Goal: Download file/media

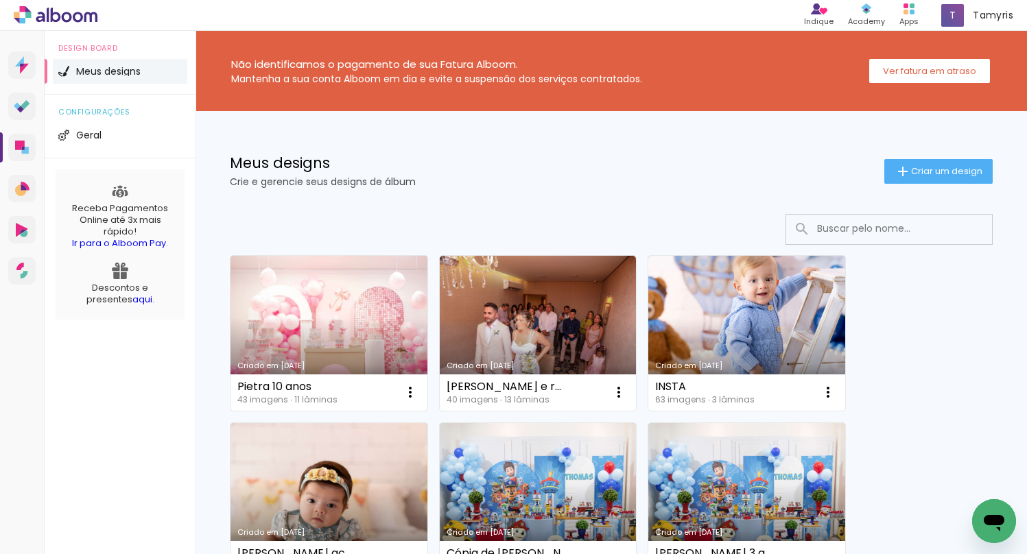
click at [333, 321] on link "Criado em [DATE]" at bounding box center [328, 333] width 197 height 155
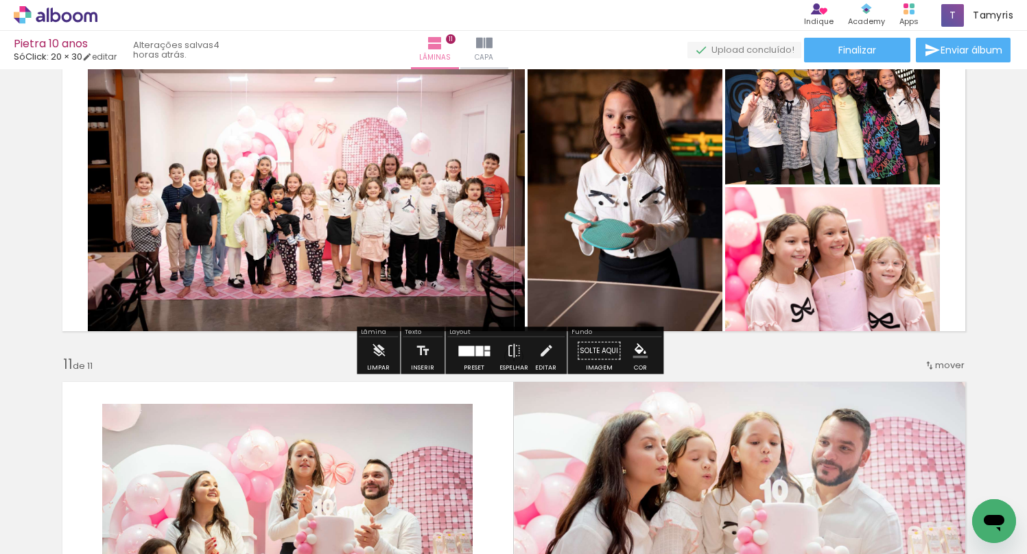
scroll to position [3110, 0]
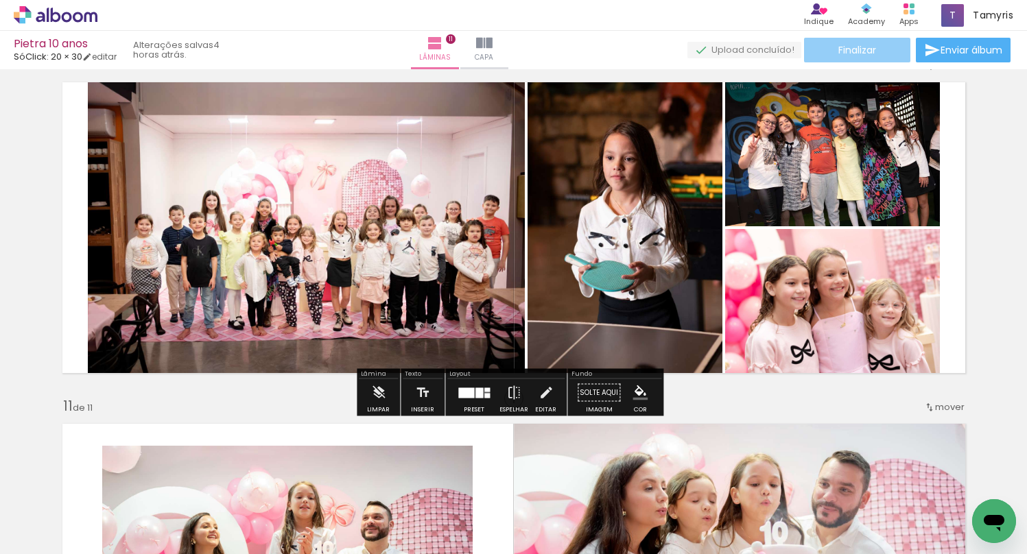
click at [866, 51] on span "Finalizar" at bounding box center [857, 50] width 38 height 10
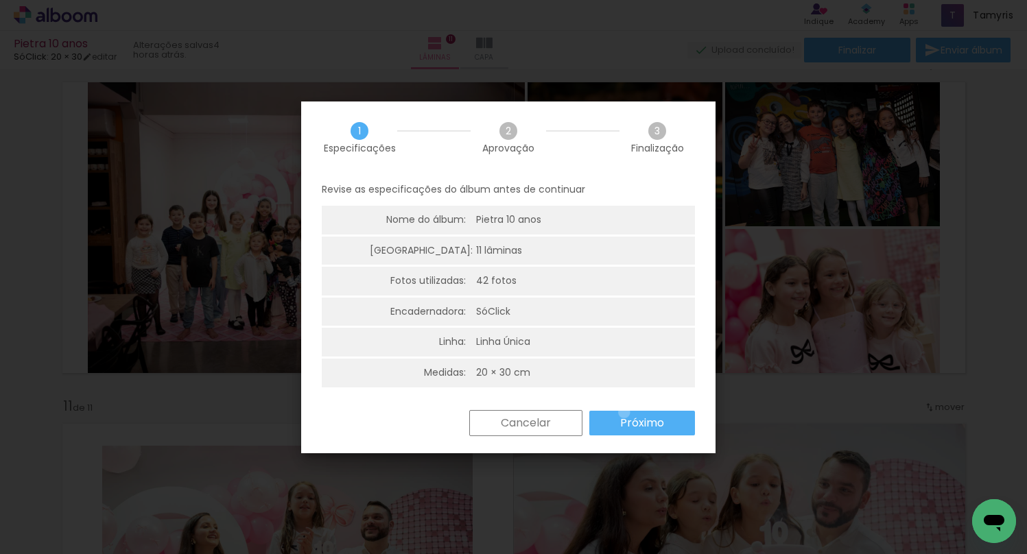
click at [624, 412] on paper-button "Próximo" at bounding box center [642, 423] width 106 height 25
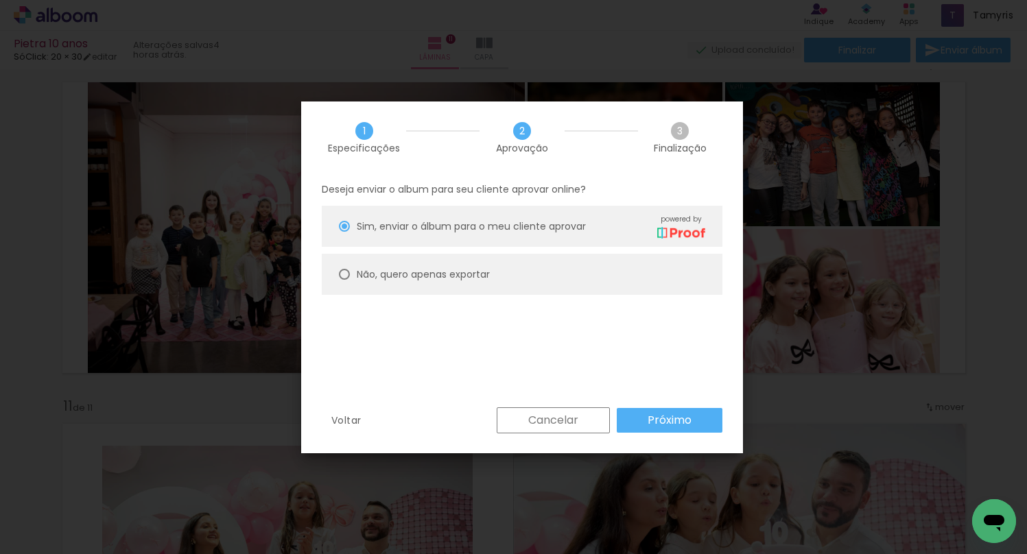
click at [438, 285] on paper-radio-button "Não, quero apenas exportar" at bounding box center [522, 274] width 401 height 41
type paper-radio-button "on"
click at [633, 414] on paper-button "Próximo" at bounding box center [670, 420] width 106 height 25
type input "Alta, 300 DPI"
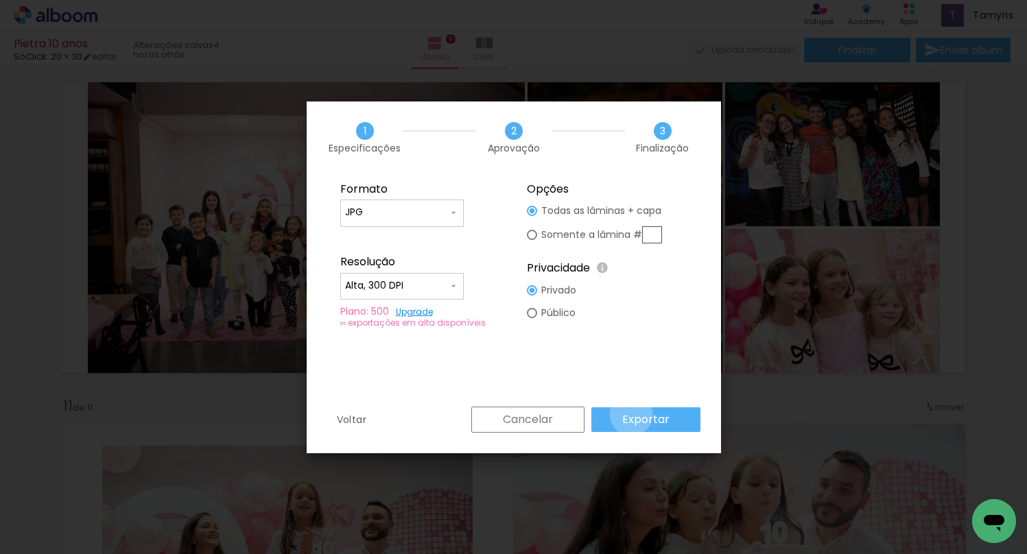
click at [0, 0] on slot "Exportar" at bounding box center [0, 0] width 0 height 0
